Goal: Task Accomplishment & Management: Complete application form

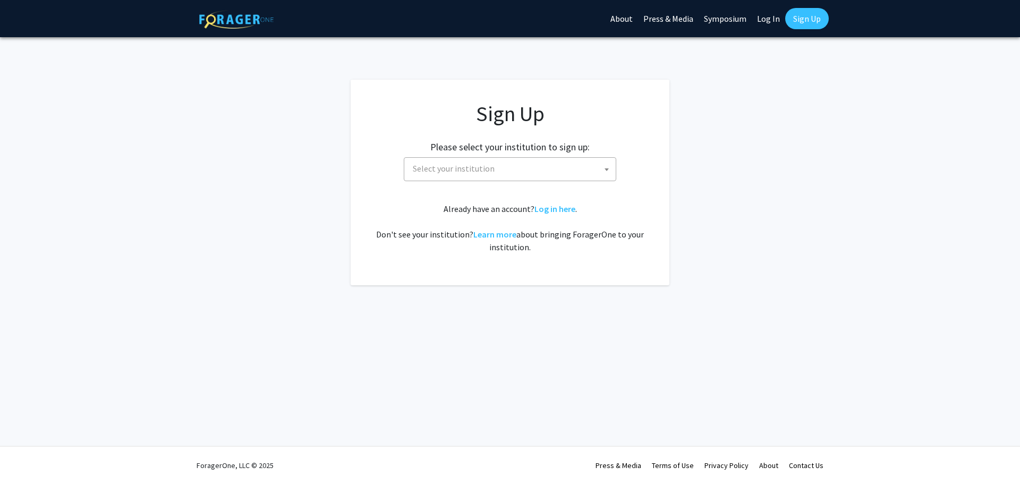
click at [611, 173] on span at bounding box center [606, 169] width 11 height 23
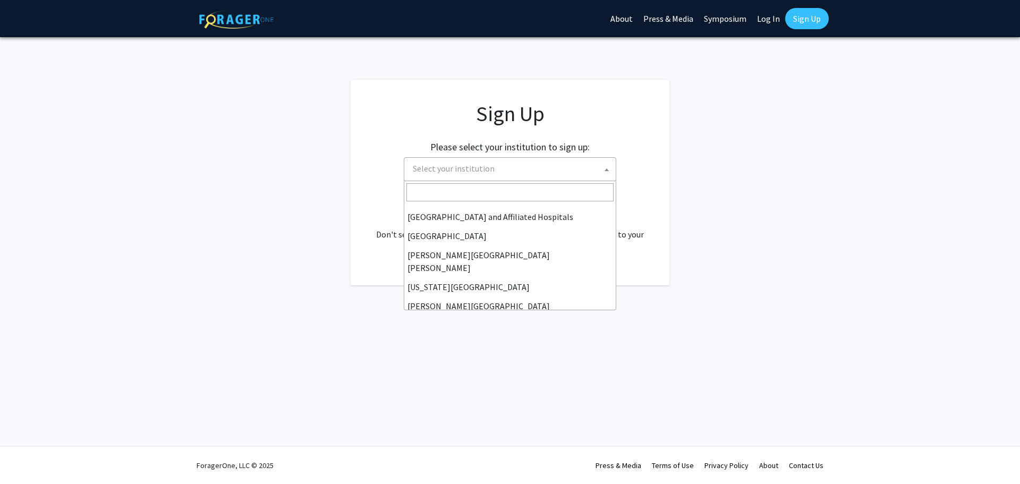
scroll to position [177, 0]
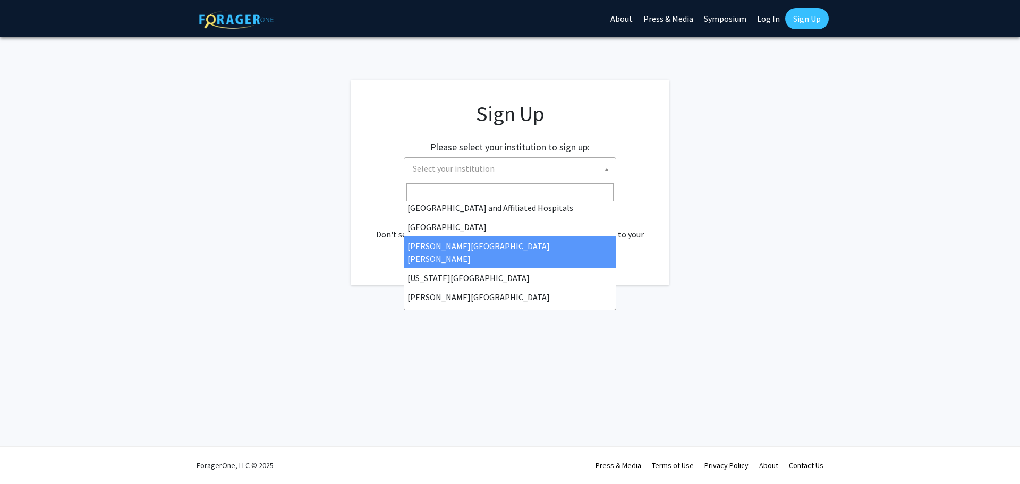
select select "1"
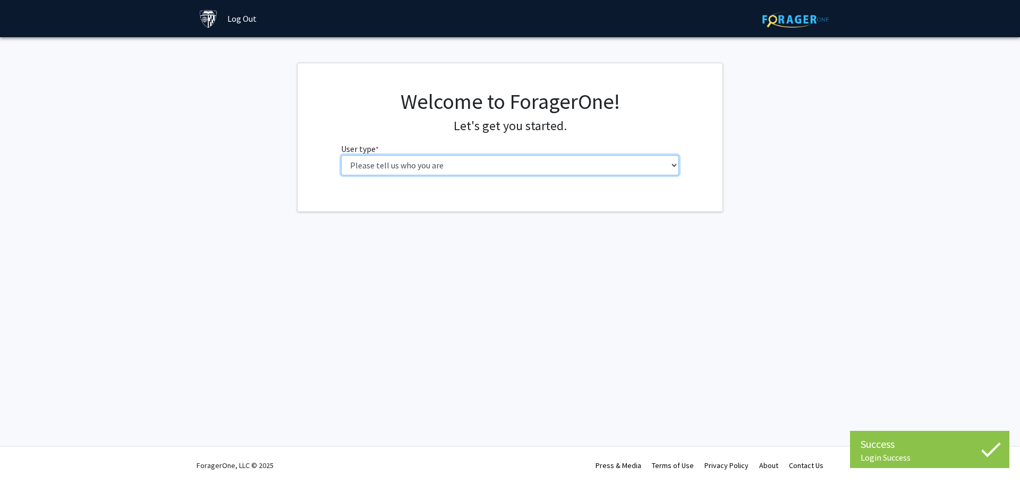
click at [500, 162] on select "Please tell us who you are Undergraduate Student Master's Student Doctoral Cand…" at bounding box center [510, 165] width 338 height 20
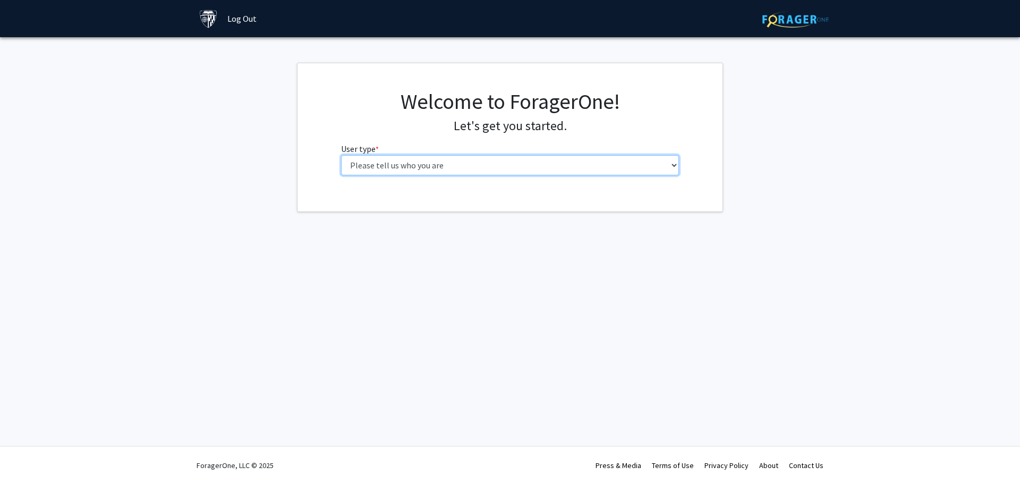
select select "1: undergrad"
click at [341, 155] on select "Please tell us who you are Undergraduate Student Master's Student Doctoral Cand…" at bounding box center [510, 165] width 338 height 20
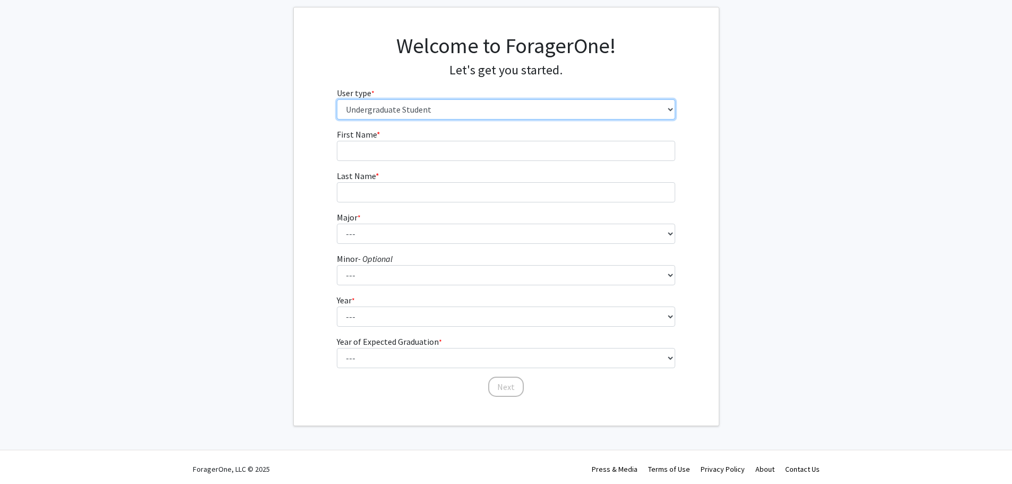
scroll to position [59, 0]
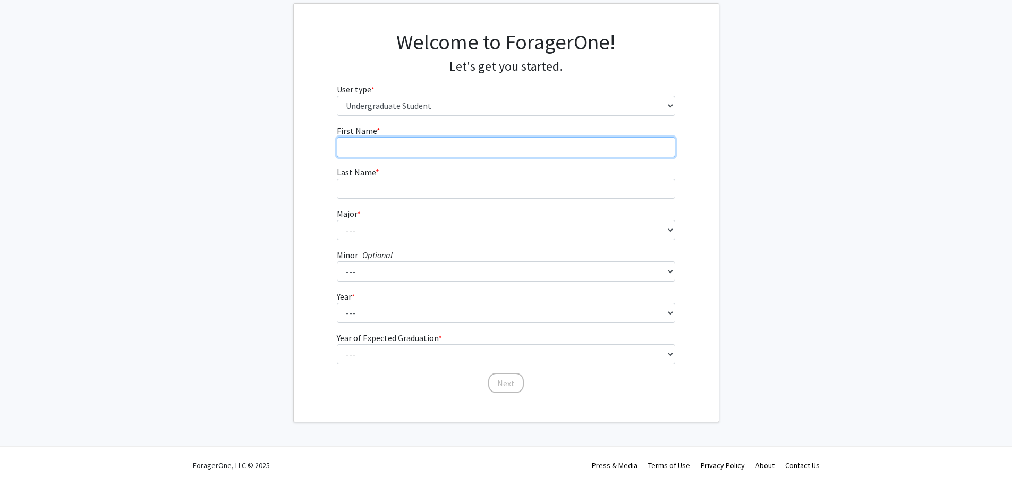
click at [433, 146] on input "First Name * required" at bounding box center [506, 147] width 338 height 20
type input "[PERSON_NAME]"
click at [433, 234] on select "--- Africana Studies Anthropology Applied Mathematics & Statistics Archaeology …" at bounding box center [506, 230] width 338 height 20
select select "9: 24"
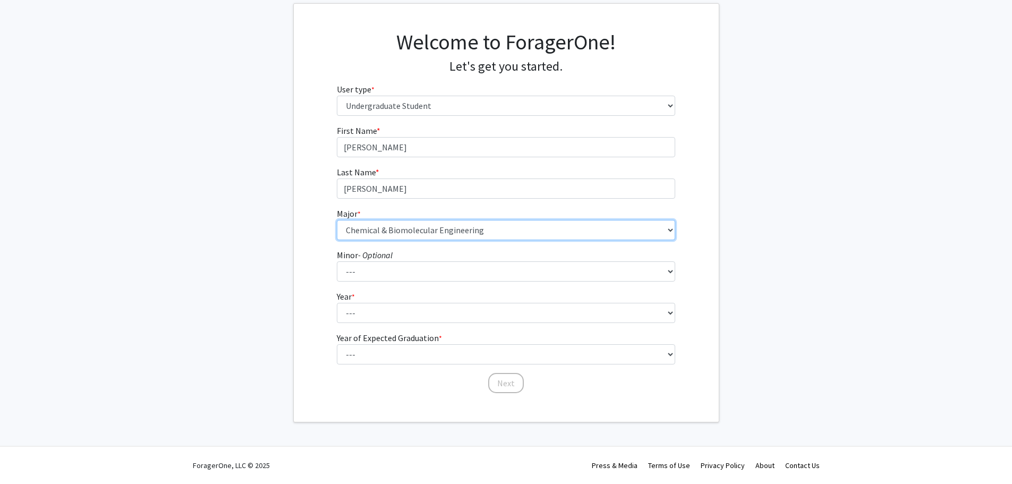
click at [337, 220] on select "--- Africana Studies Anthropology Applied Mathematics & Statistics Archaeology …" at bounding box center [506, 230] width 338 height 20
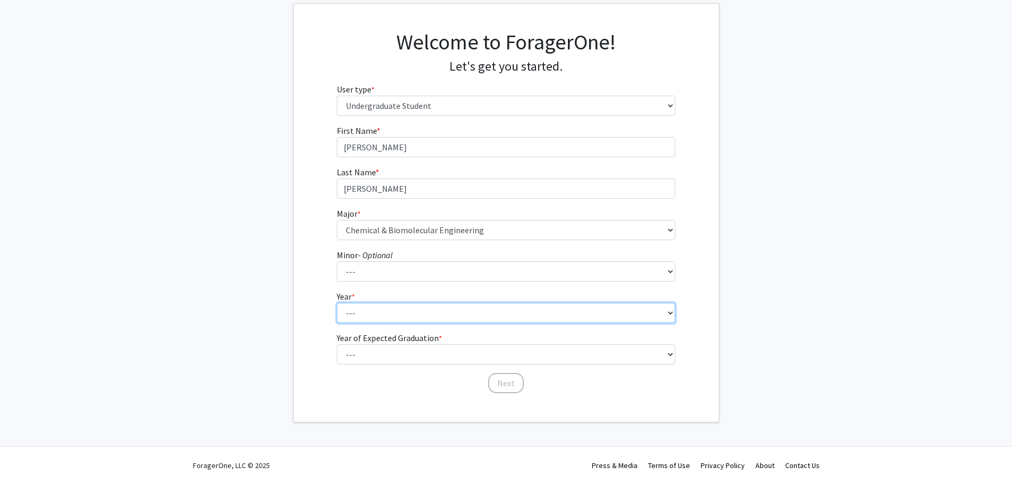
click at [446, 318] on select "--- First-year Sophomore Junior Senior Postbaccalaureate Certificate" at bounding box center [506, 313] width 338 height 20
select select "1: first-year"
click at [337, 303] on select "--- First-year Sophomore Junior Senior Postbaccalaureate Certificate" at bounding box center [506, 313] width 338 height 20
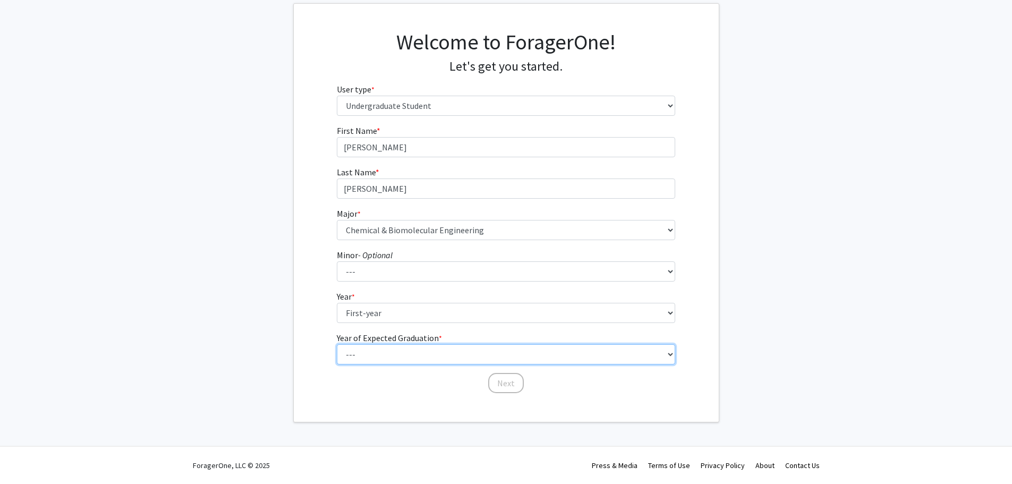
click at [492, 353] on select "--- 2025 2026 2027 2028 2029 2030 2031 2032 2033 2034" at bounding box center [506, 354] width 338 height 20
select select "5: 2029"
click at [337, 344] on select "--- 2025 2026 2027 2028 2029 2030 2031 2032 2033 2034" at bounding box center [506, 354] width 338 height 20
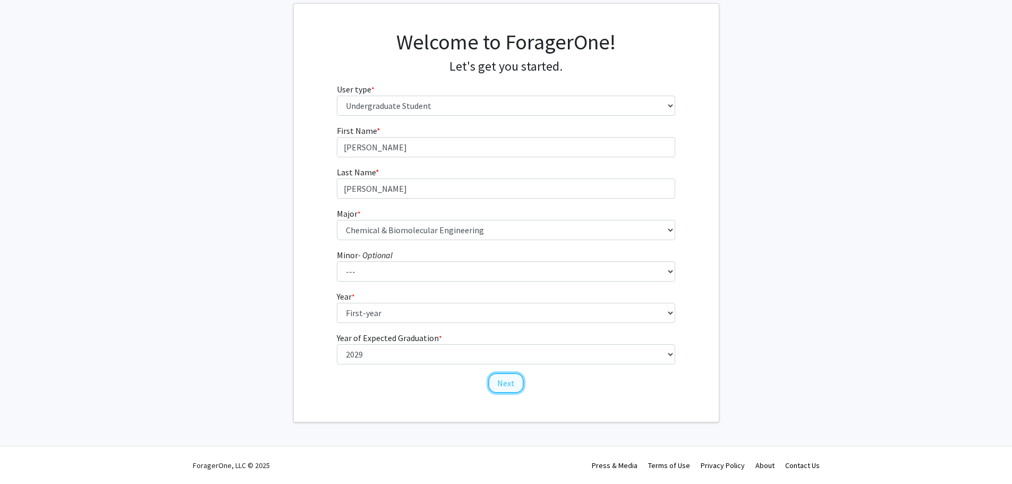
click at [504, 380] on button "Next" at bounding box center [506, 383] width 36 height 20
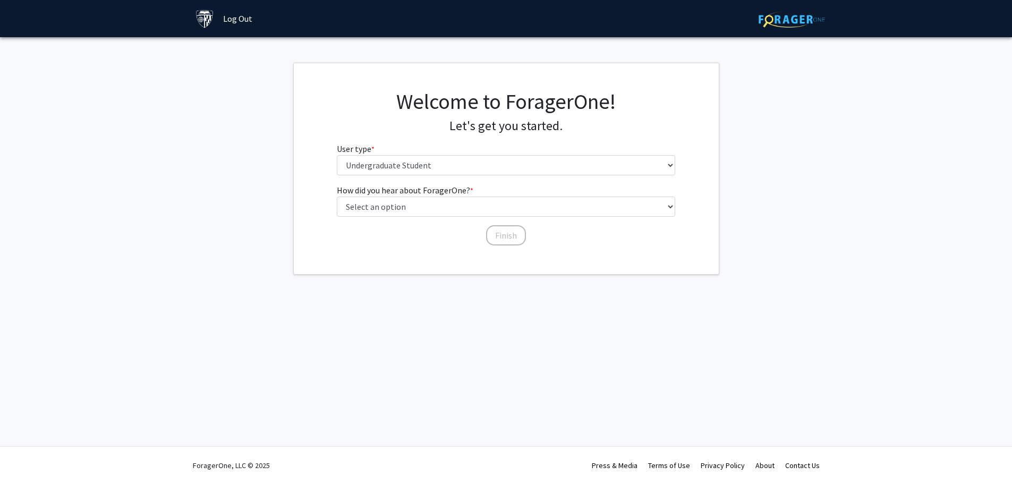
scroll to position [0, 0]
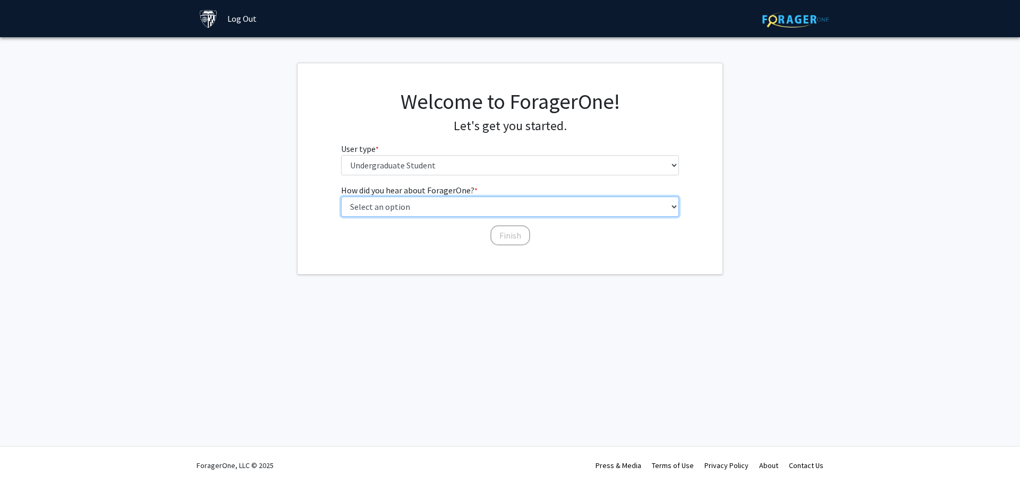
click at [626, 209] on select "Select an option Peer/student recommendation Faculty/staff recommendation Unive…" at bounding box center [510, 206] width 338 height 20
select select "5: other"
click at [341, 196] on select "Select an option Peer/student recommendation Faculty/staff recommendation Unive…" at bounding box center [510, 206] width 338 height 20
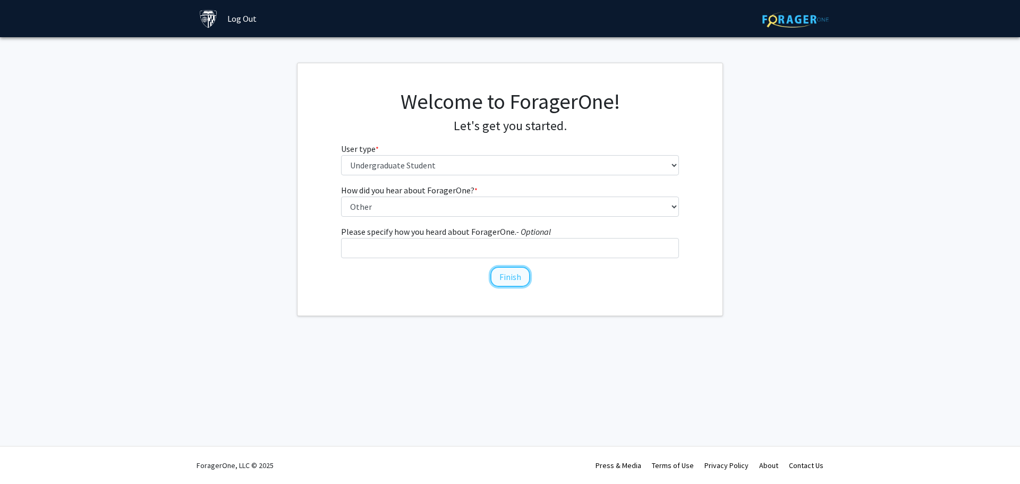
click at [517, 280] on button "Finish" at bounding box center [510, 277] width 40 height 20
